Goal: Information Seeking & Learning: Learn about a topic

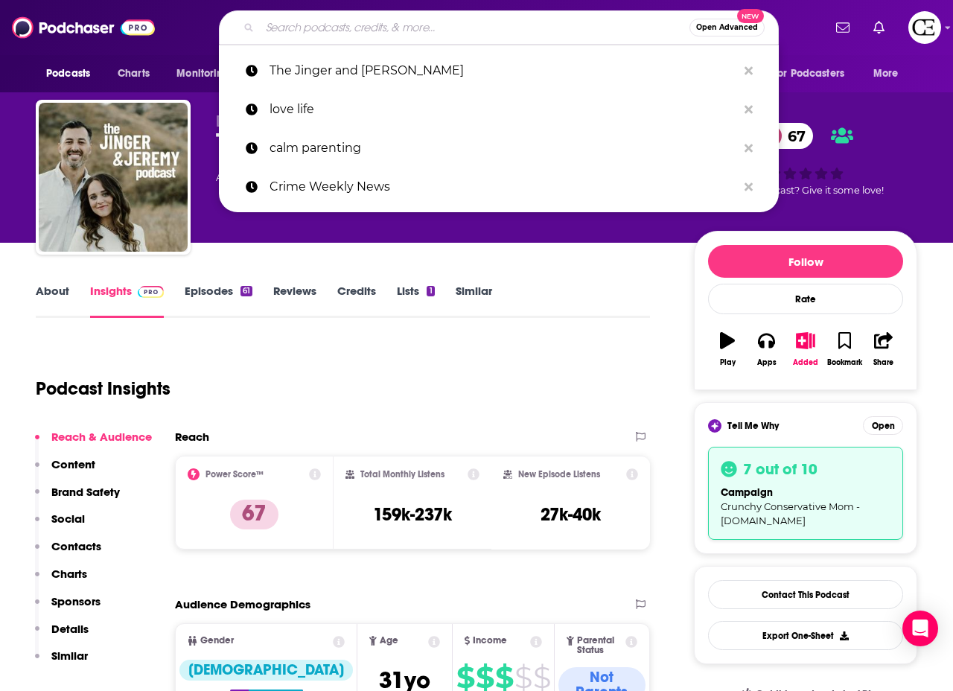
click at [392, 28] on input "Search podcasts, credits, & more..." at bounding box center [475, 28] width 430 height 24
paste input "The Jinger and [PERSON_NAME]"
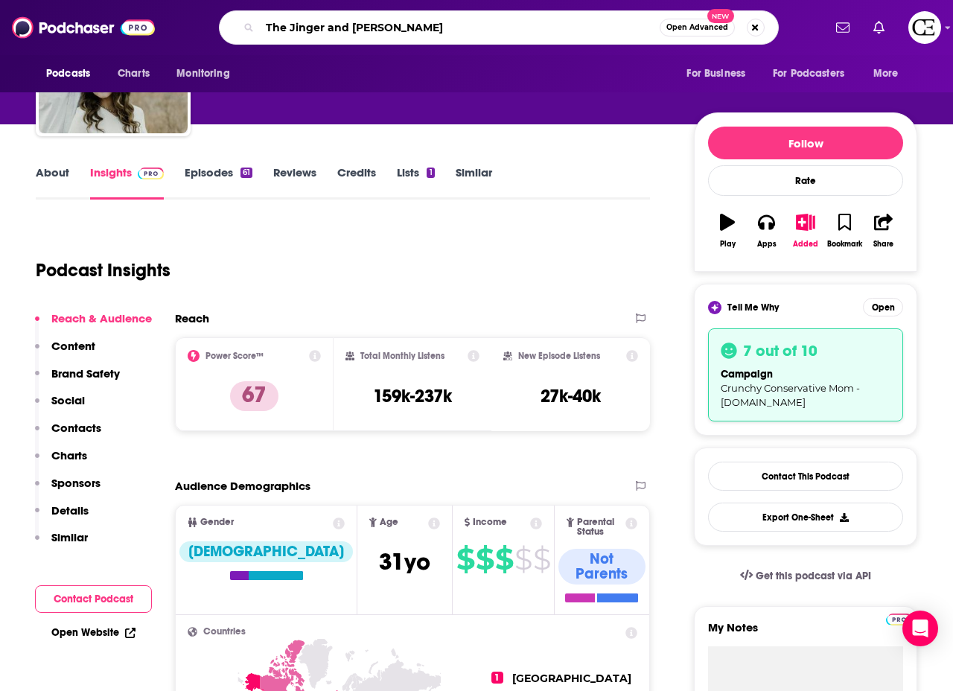
scroll to position [123, 0]
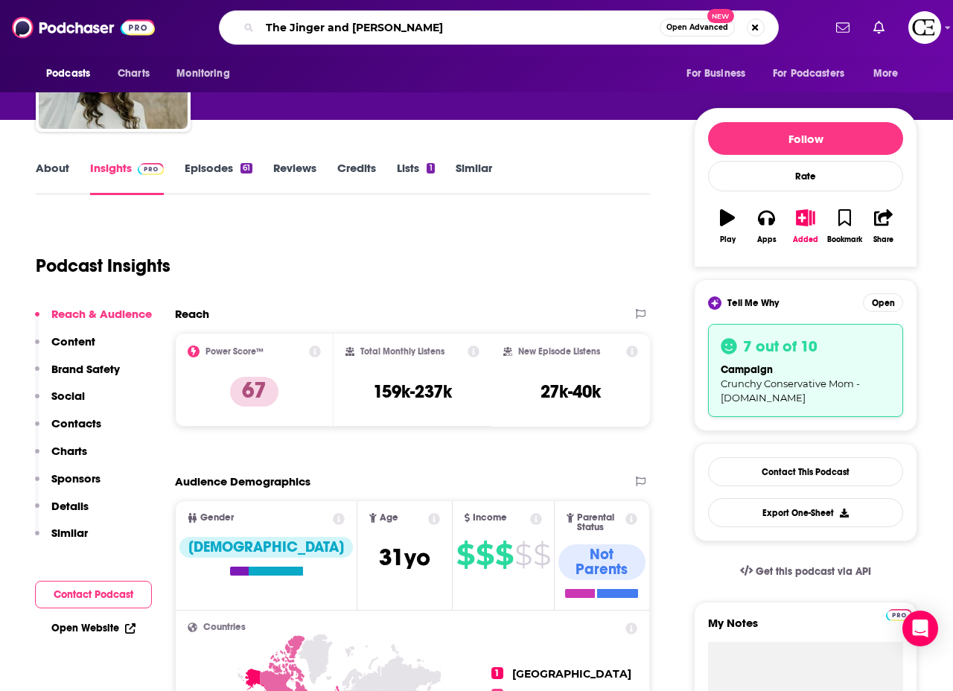
click at [508, 25] on input "The Jinger and [PERSON_NAME]" at bounding box center [460, 28] width 400 height 24
paste input "Dear [PERSON_NAME]"
type input "Dear [PERSON_NAME]"
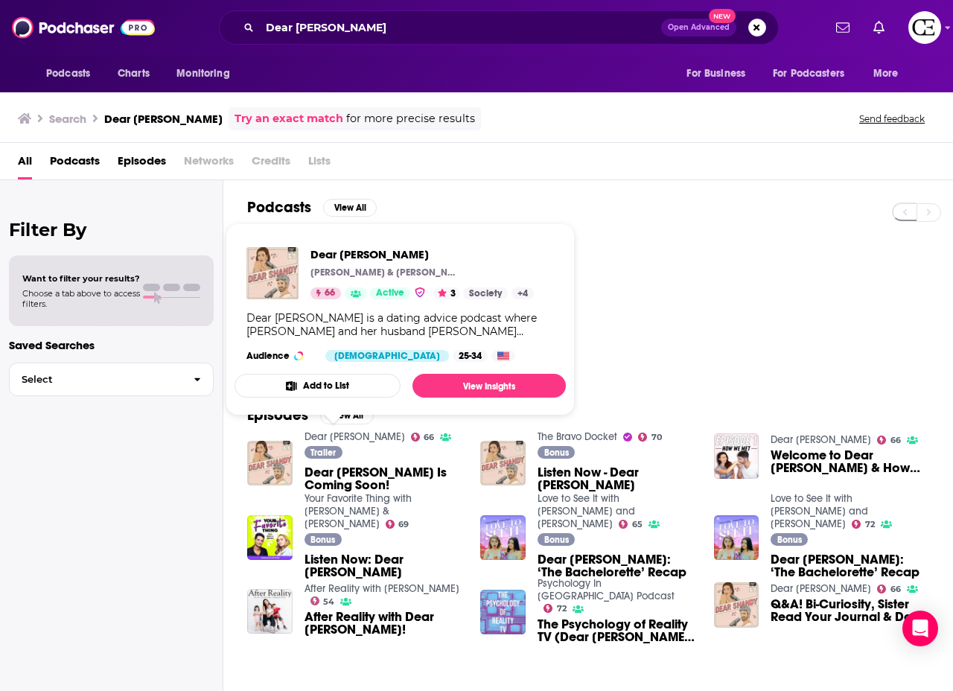
click at [733, 284] on div "66" at bounding box center [600, 298] width 706 height 144
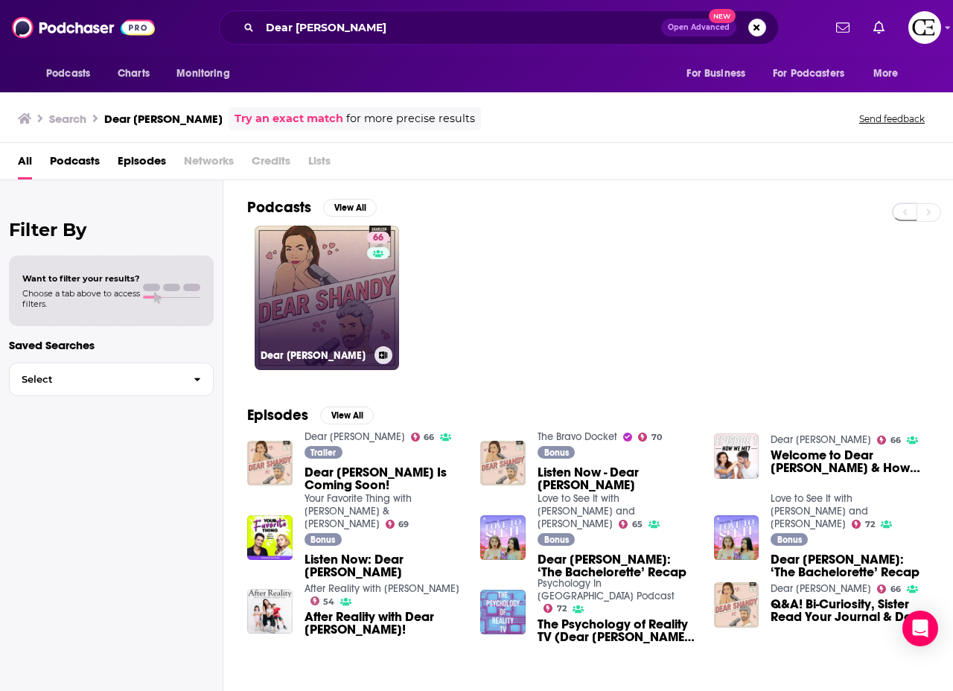
click at [351, 283] on link "66 Dear [PERSON_NAME]" at bounding box center [327, 298] width 144 height 144
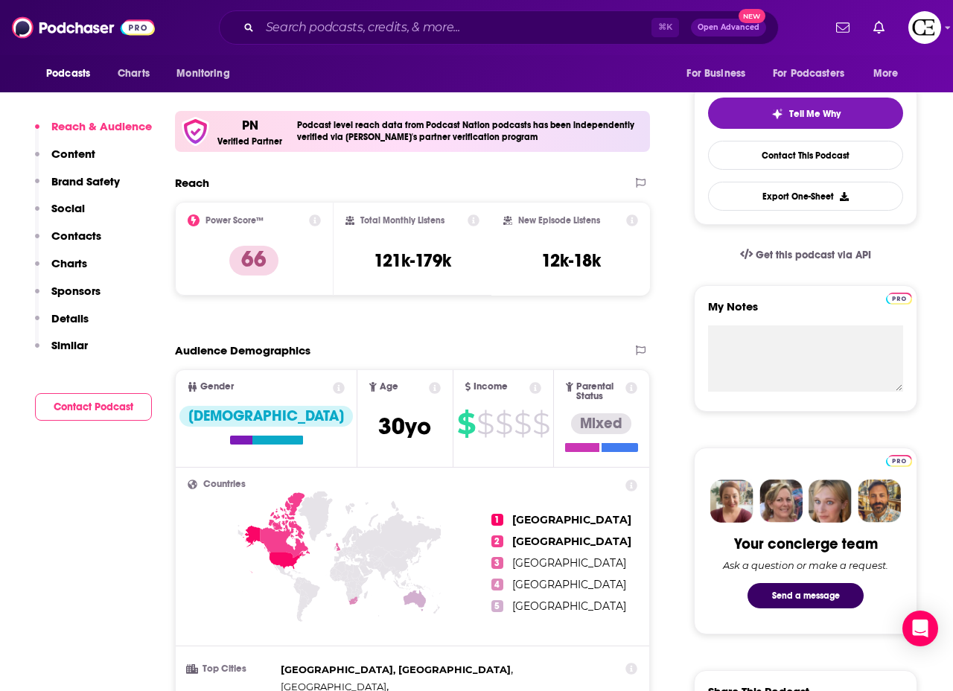
scroll to position [324, 0]
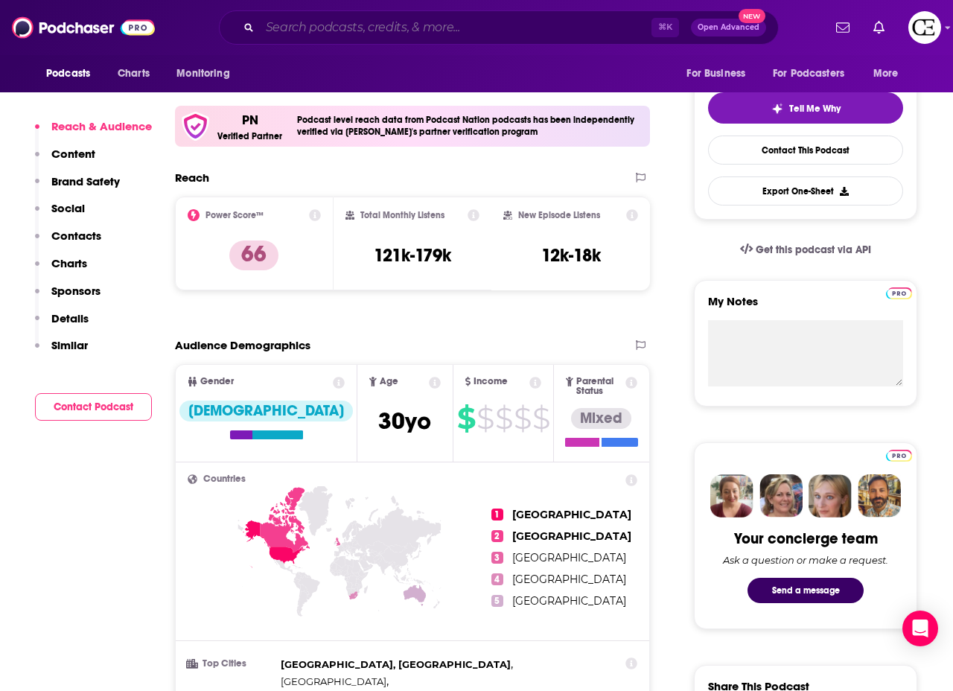
click at [465, 28] on input "Search podcasts, credits, & more..." at bounding box center [456, 28] width 392 height 24
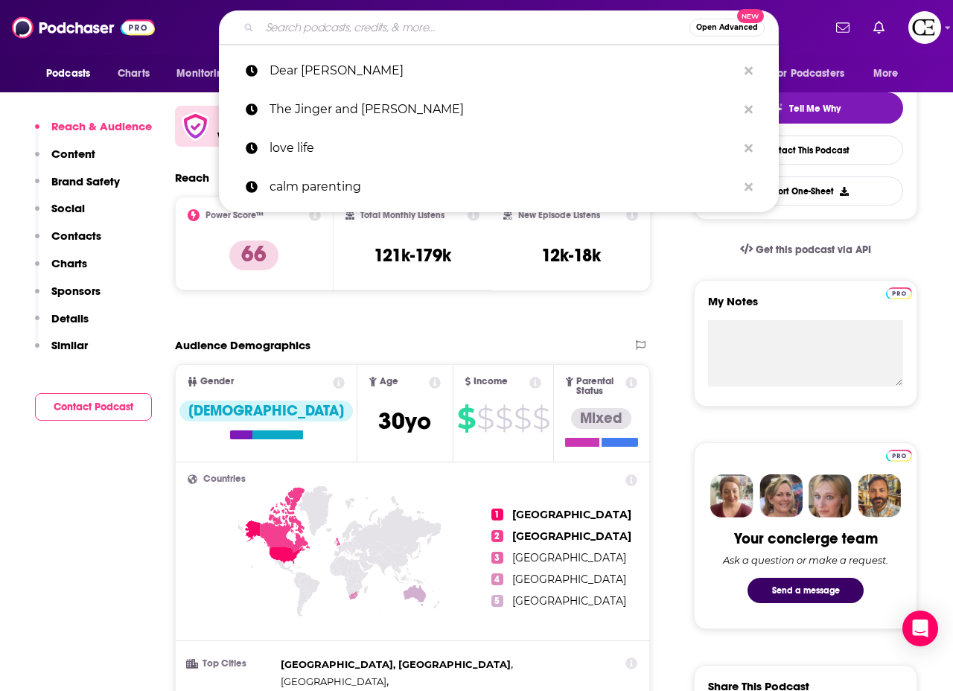
paste input "More Than Reality with [PERSON_NAME] and [PERSON_NAME]"
type input "More Than Reality with [PERSON_NAME] and [PERSON_NAME]"
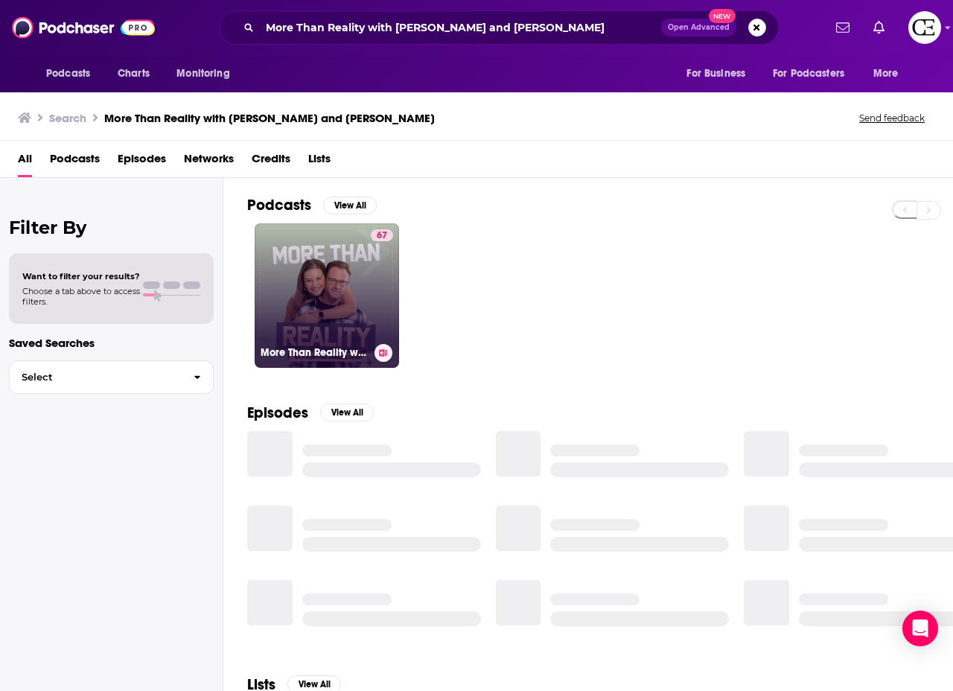
click at [344, 275] on link "67 More Than Reality with [PERSON_NAME] and [PERSON_NAME]" at bounding box center [327, 295] width 144 height 144
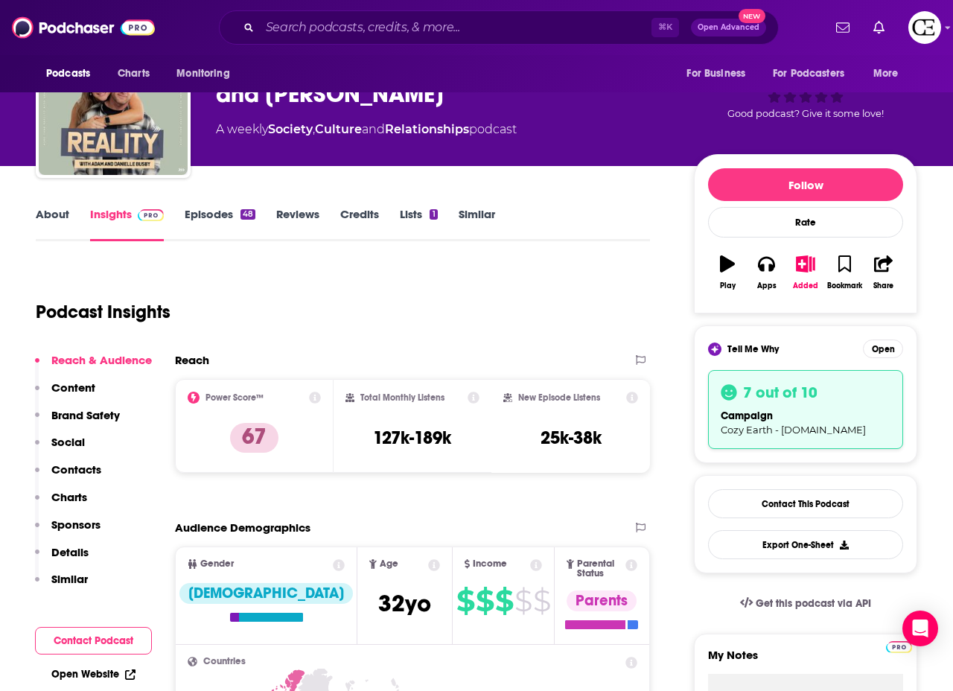
scroll to position [114, 0]
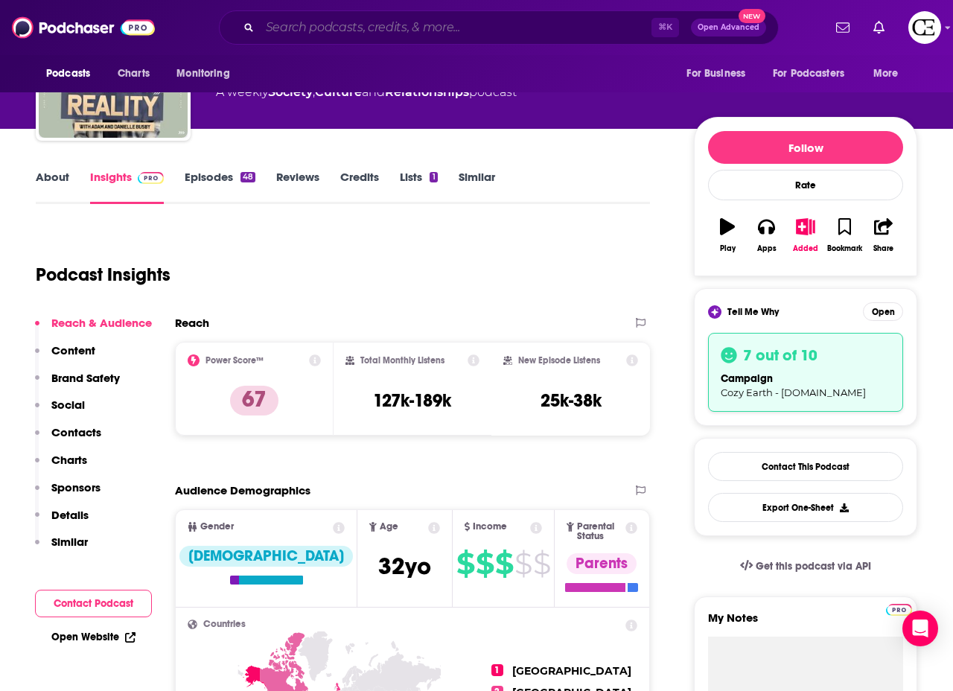
click at [430, 26] on input "Search podcasts, credits, & more..." at bounding box center [456, 28] width 392 height 24
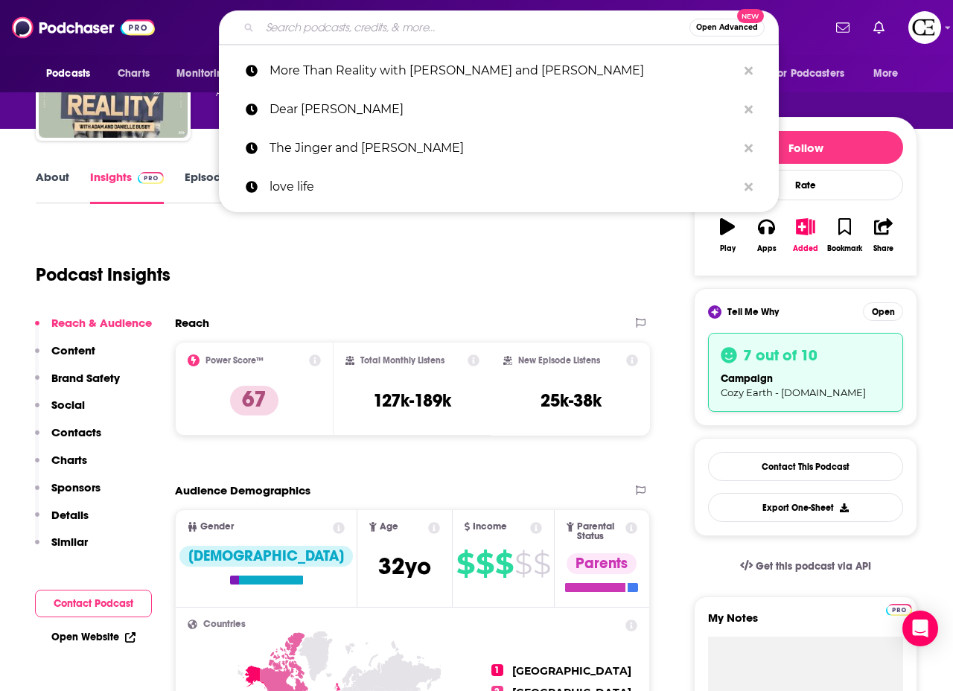
paste input "[GEOGRAPHIC_DATA] with [PERSON_NAME] & [PERSON_NAME]"
type input "[GEOGRAPHIC_DATA] with [PERSON_NAME] & [PERSON_NAME]"
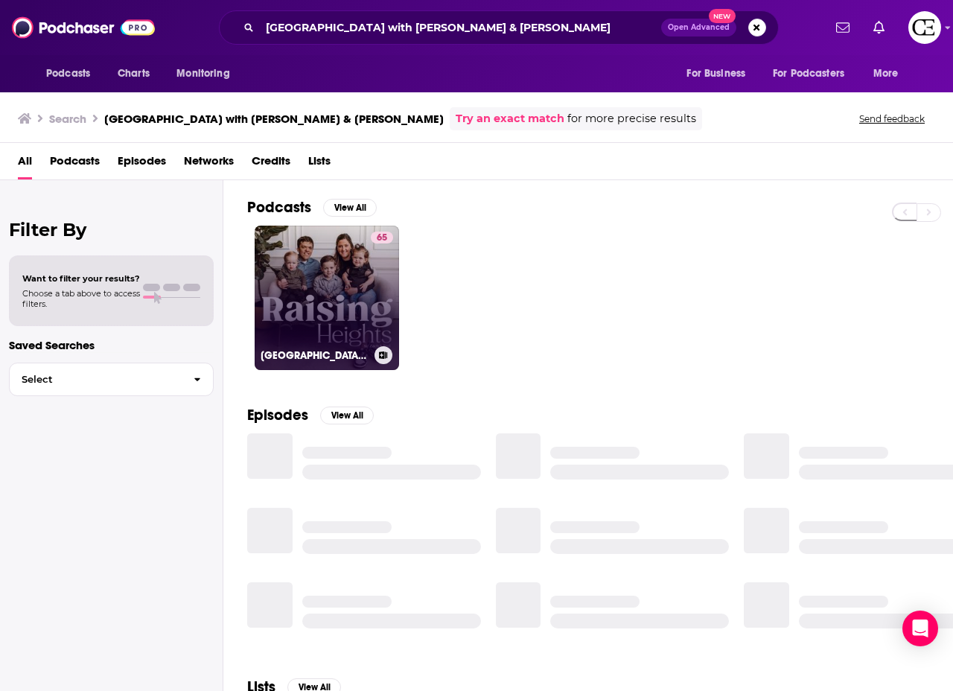
click at [320, 277] on link "65 [GEOGRAPHIC_DATA] with [PERSON_NAME] & [PERSON_NAME]" at bounding box center [327, 298] width 144 height 144
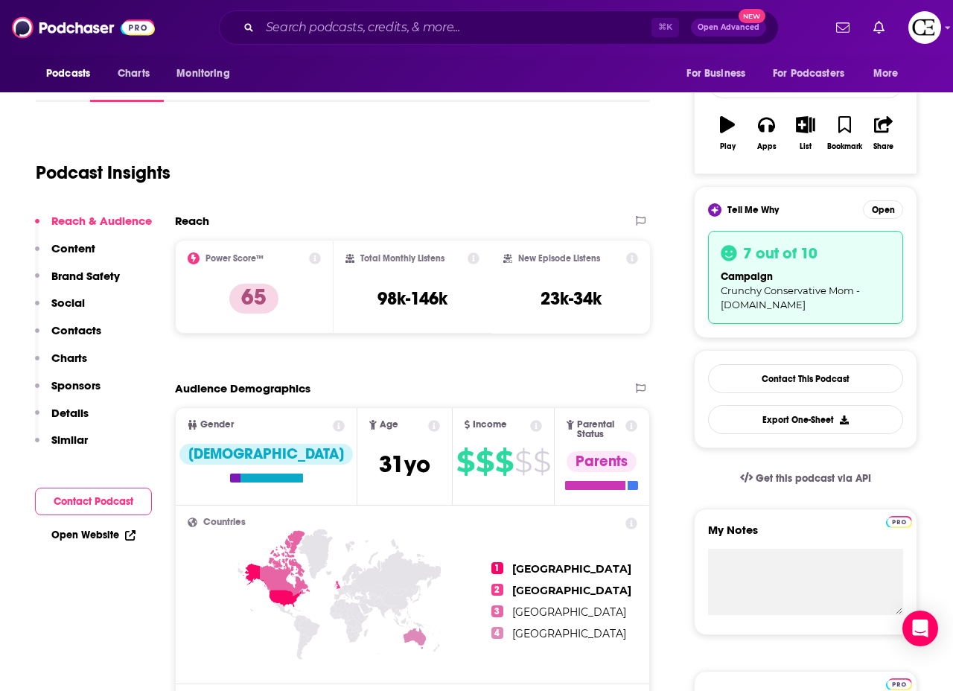
scroll to position [217, 0]
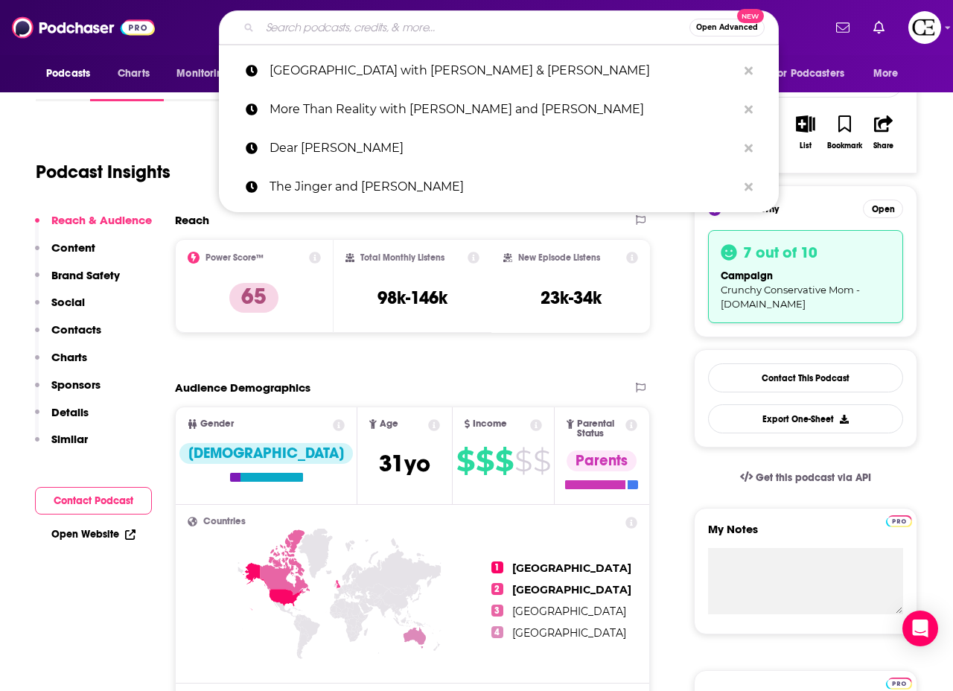
click at [407, 28] on input "Search podcasts, credits, & more..." at bounding box center [475, 28] width 430 height 24
paste input "Crime Weekly"
type input "Crime Weekly"
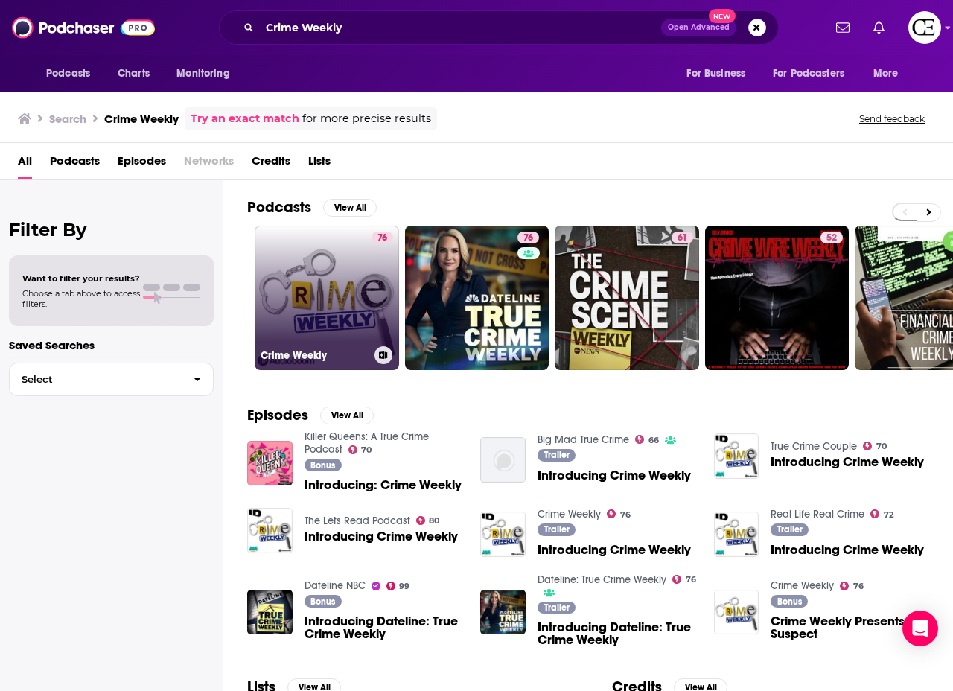
click at [352, 278] on link "76 Crime Weekly" at bounding box center [327, 298] width 144 height 144
click at [290, 275] on link "76 Crime Weekly" at bounding box center [327, 298] width 144 height 144
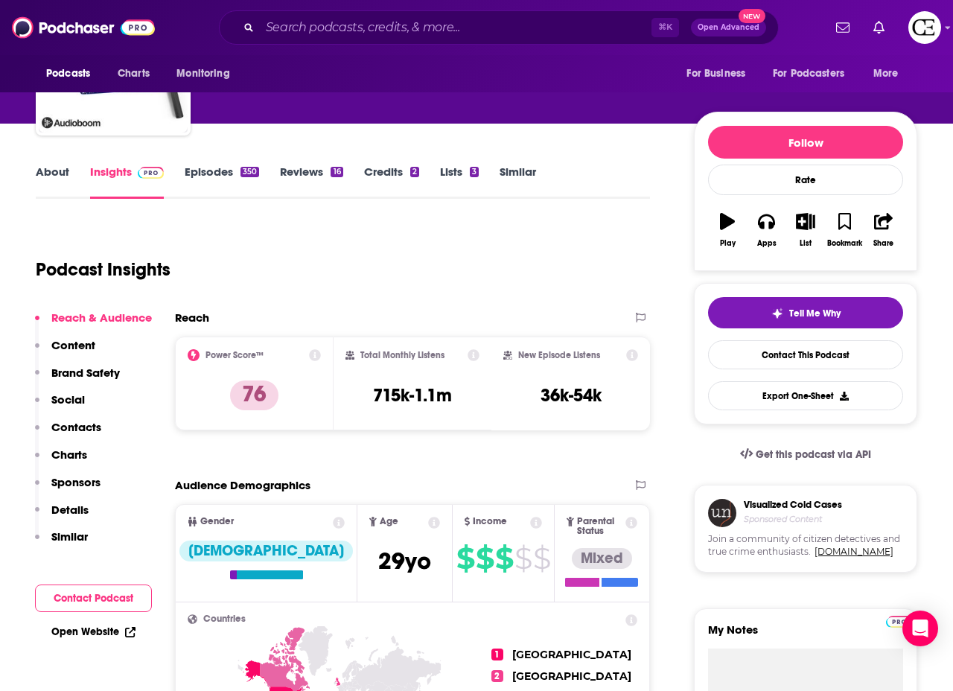
scroll to position [140, 0]
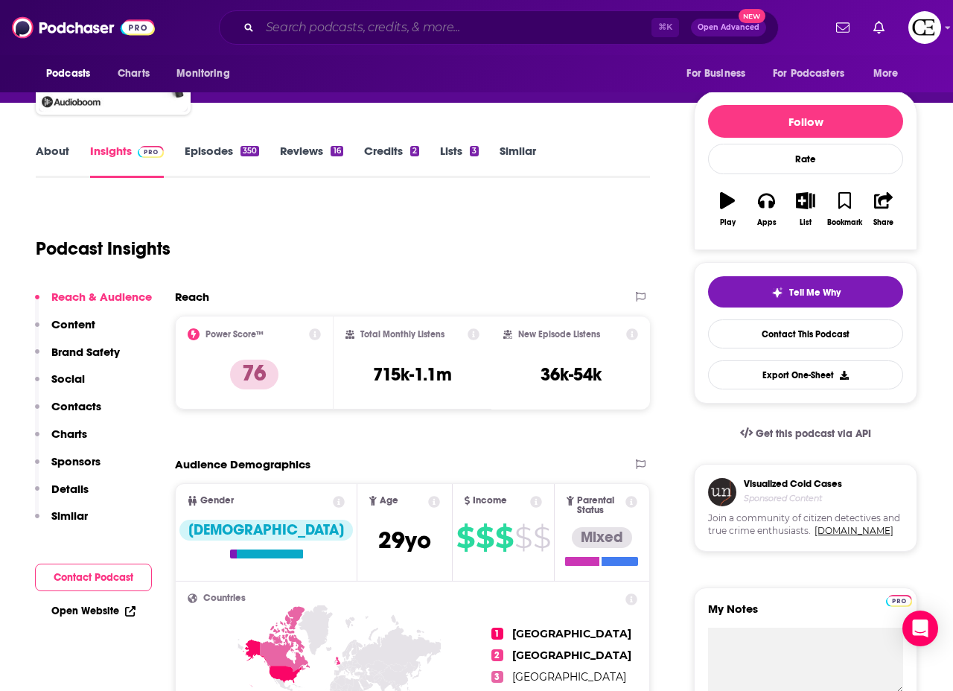
click at [412, 26] on input "Search podcasts, credits, & more..." at bounding box center [456, 28] width 392 height 24
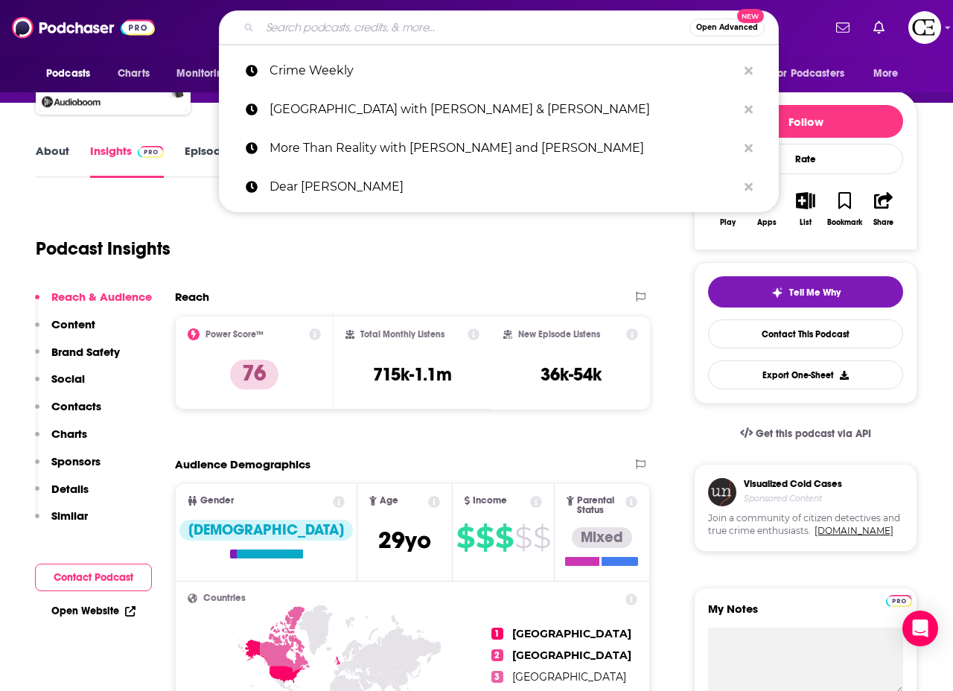
paste input "The Birth Lounge"
type input "The Birth Lounge"
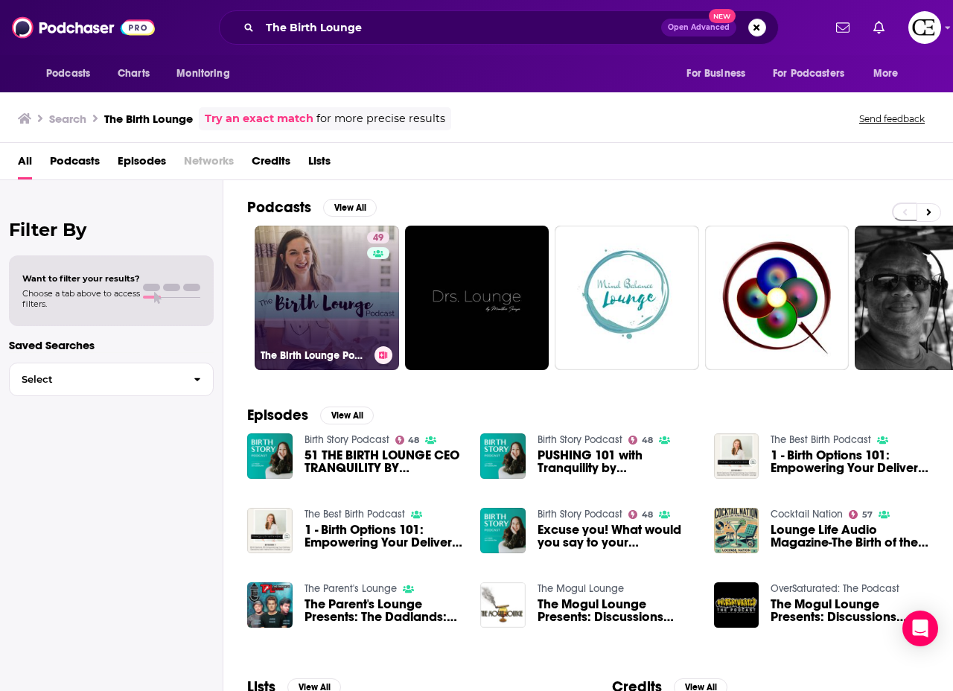
click at [323, 254] on link "49 The Birth Lounge Podcast" at bounding box center [327, 298] width 144 height 144
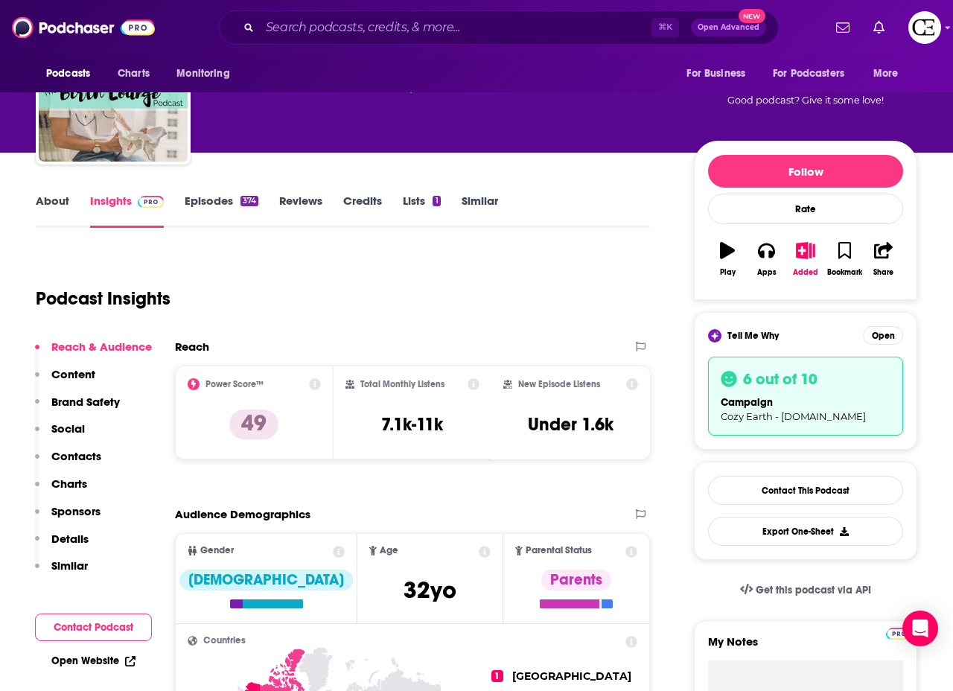
scroll to position [91, 0]
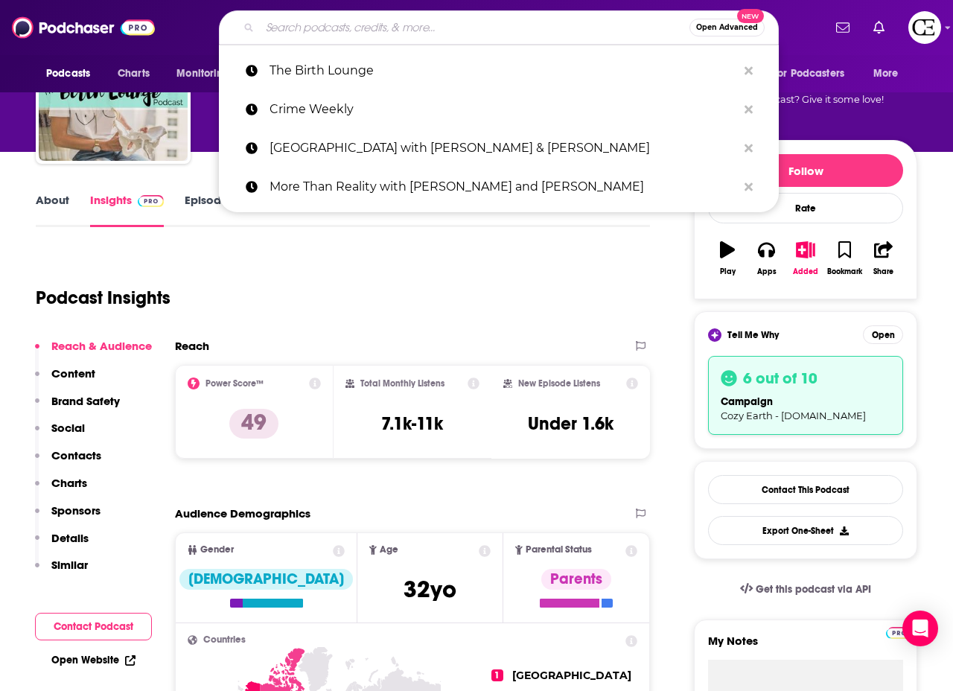
click at [428, 26] on input "Search podcasts, credits, & more..." at bounding box center [475, 28] width 430 height 24
paste input "Women and Crime"
type input "Women and Crime"
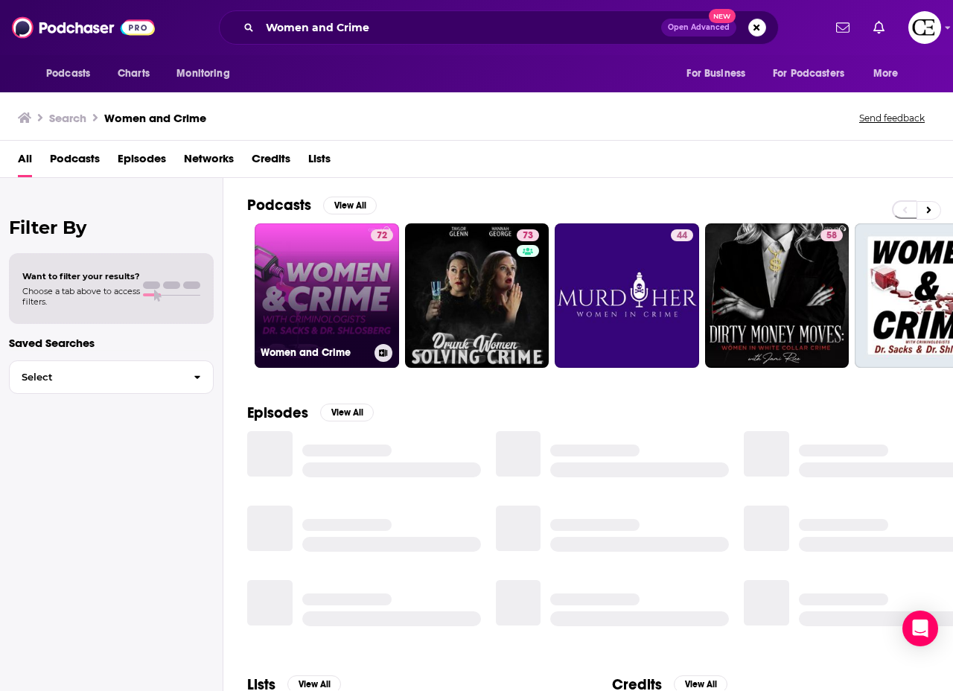
click at [319, 255] on link "72 Women and Crime" at bounding box center [327, 295] width 144 height 144
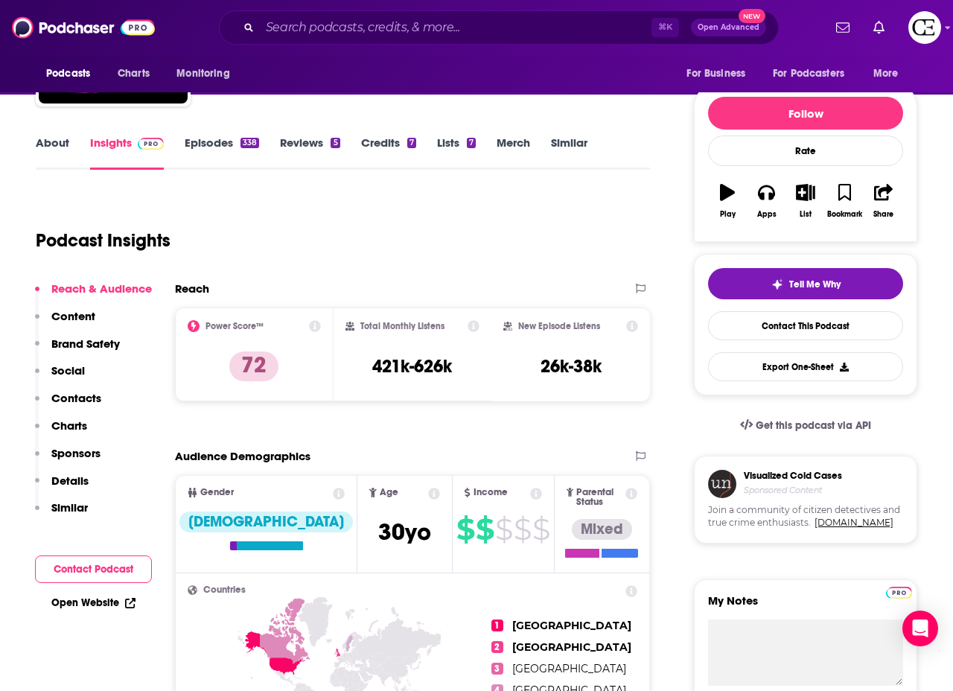
scroll to position [150, 0]
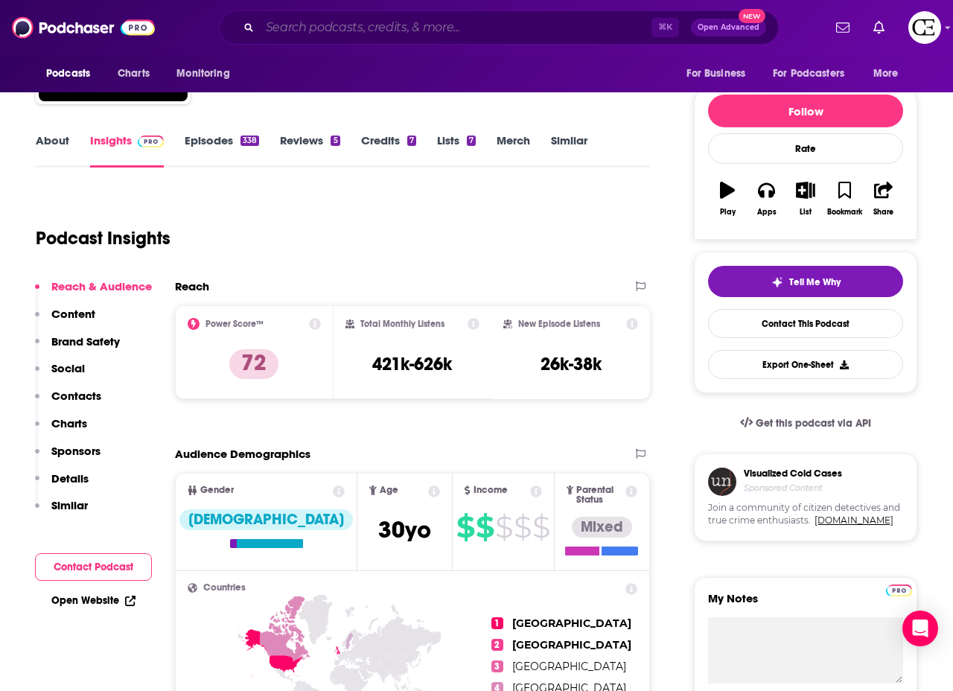
click at [406, 23] on input "Search podcasts, credits, & more..." at bounding box center [456, 28] width 392 height 24
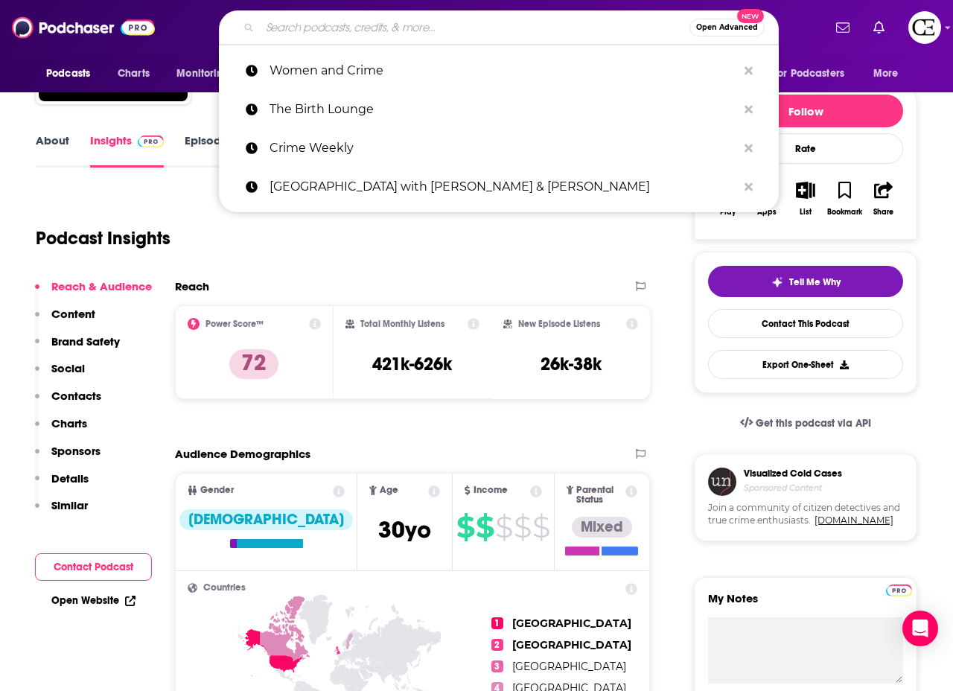
paste input "The Murder Diaries"
type input "The Murder Diaries"
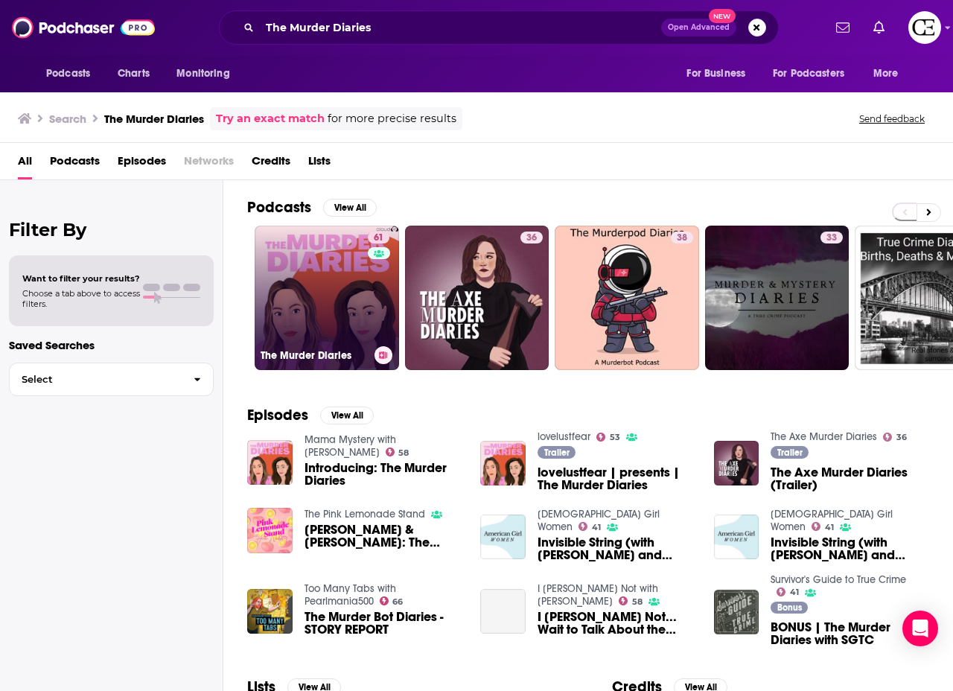
click at [293, 287] on link "61 The Murder Diaries" at bounding box center [327, 298] width 144 height 144
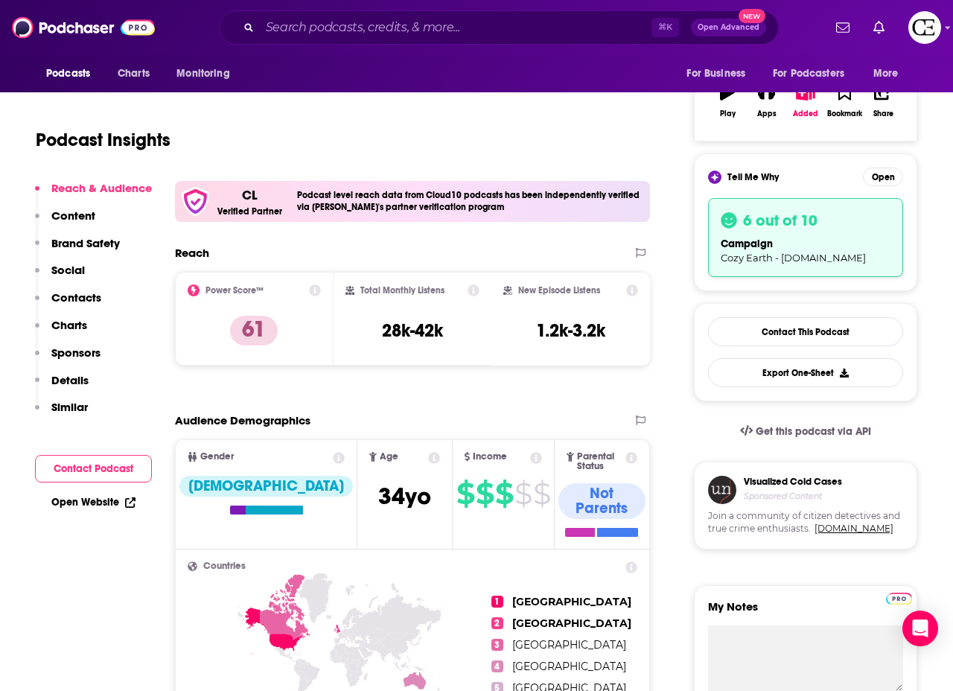
scroll to position [255, 0]
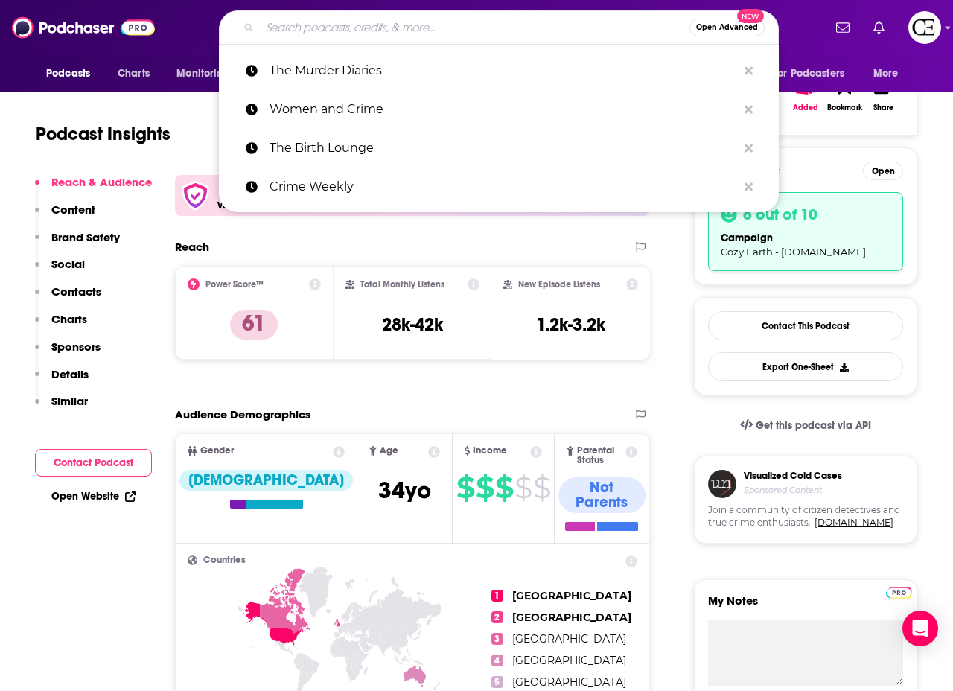
click at [459, 26] on input "Search podcasts, credits, & more..." at bounding box center [475, 28] width 430 height 24
paste input "The Murder Diaries"
type input "The Murder Diaries"
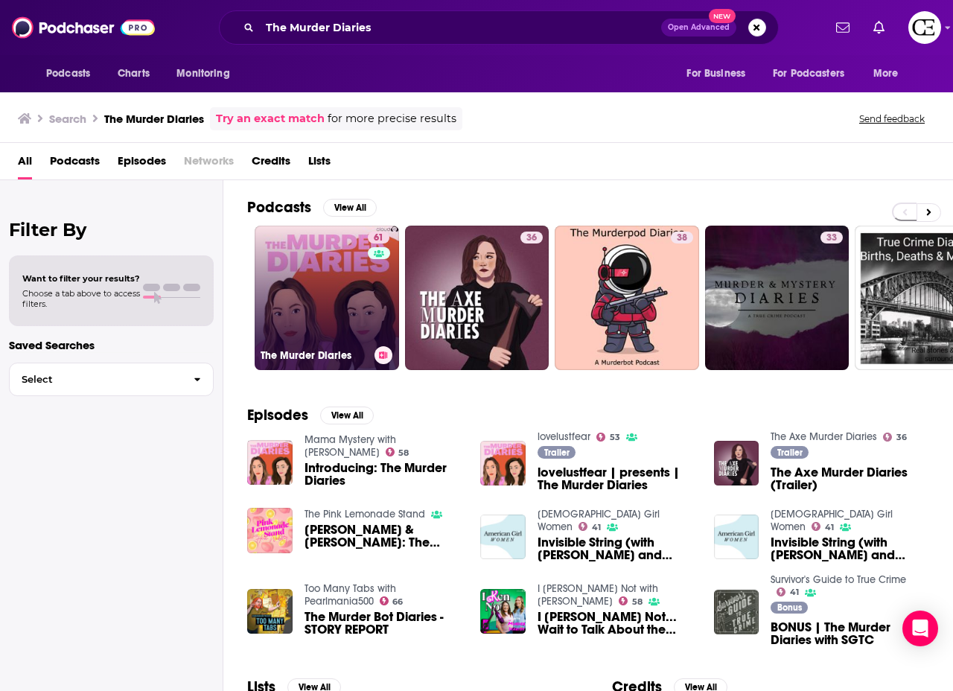
click at [322, 287] on link "61 The Murder Diaries" at bounding box center [327, 298] width 144 height 144
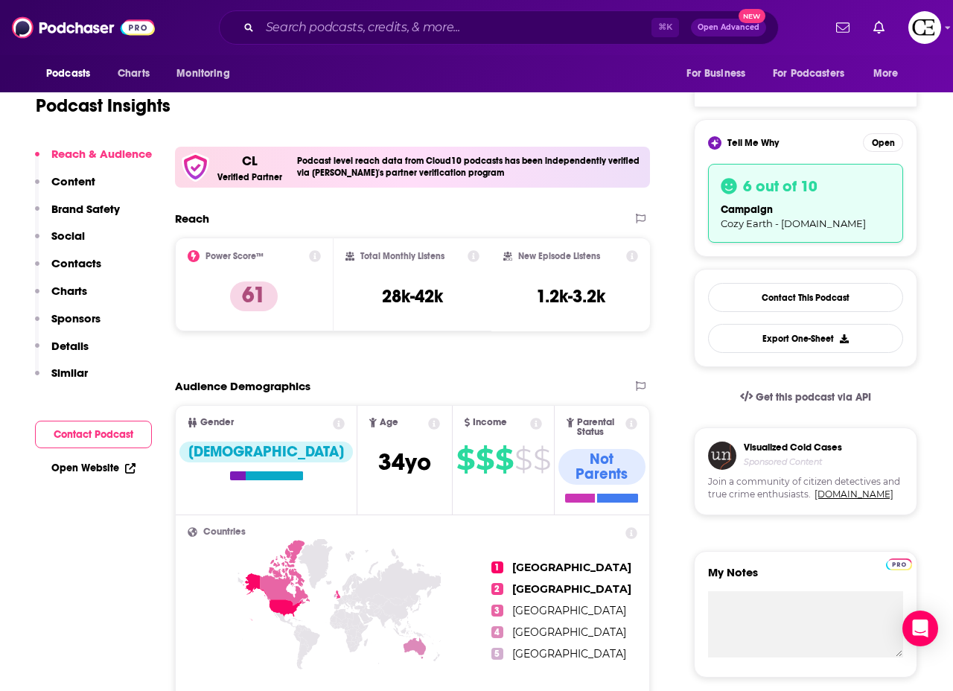
scroll to position [293, 0]
